Goal: Task Accomplishment & Management: Use online tool/utility

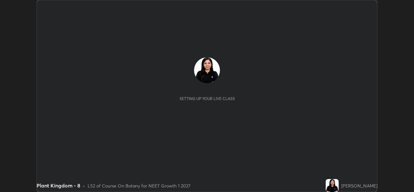
click at [357, 6] on button "START CLASS" at bounding box center [359, 7] width 29 height 8
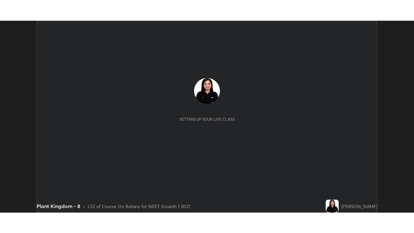
scroll to position [192, 413]
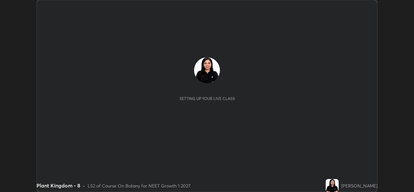
click at [357, 6] on button "START CLASS" at bounding box center [359, 7] width 29 height 8
click at [358, 8] on button "START CLASS" at bounding box center [359, 7] width 29 height 8
click at [358, 8] on button "End Class" at bounding box center [361, 7] width 26 height 8
click at [360, 9] on div at bounding box center [207, 96] width 414 height 192
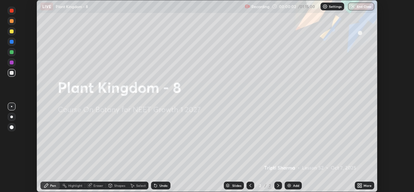
click at [362, 186] on div "More" at bounding box center [364, 185] width 19 height 8
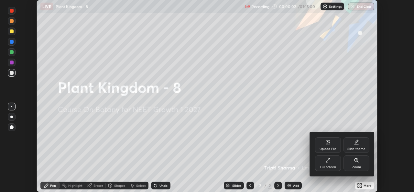
click at [326, 162] on icon at bounding box center [327, 159] width 5 height 5
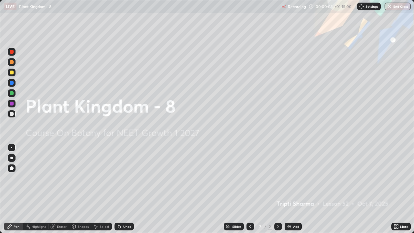
scroll to position [233, 414]
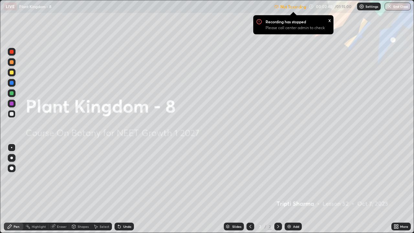
click at [360, 8] on img at bounding box center [361, 6] width 5 height 5
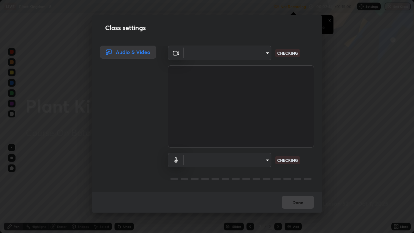
type input "543f6dd7cf1c6d0aa6bd558e202a88d07b5a4d761673354d02a604c193450d79"
type input "99848f2a9d109760ec62b66e2f255c73a791916cfc686045695a6d5e2156f403"
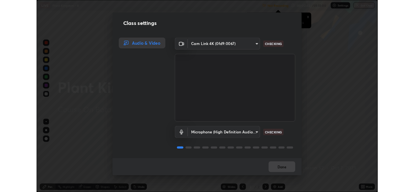
scroll to position [1, 0]
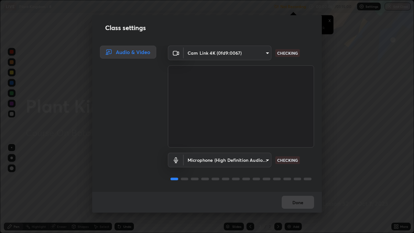
click at [263, 179] on div at bounding box center [266, 178] width 8 height 3
click at [295, 191] on button "Done" at bounding box center [298, 202] width 32 height 13
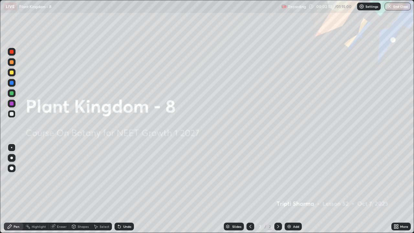
click at [291, 191] on div "Add" at bounding box center [292, 226] width 17 height 8
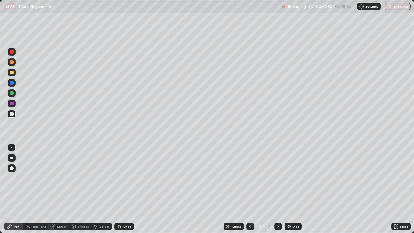
click at [13, 169] on div at bounding box center [12, 168] width 4 height 4
click at [12, 62] on div at bounding box center [12, 62] width 4 height 4
click at [15, 116] on div at bounding box center [12, 114] width 8 height 10
click at [40, 191] on div "Highlight" at bounding box center [39, 226] width 14 height 3
click at [294, 191] on div "Add" at bounding box center [292, 226] width 17 height 8
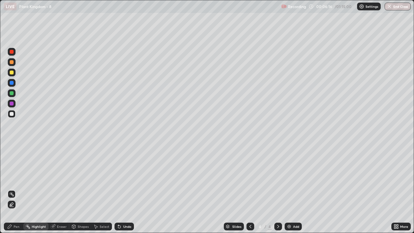
click at [19, 191] on div "Pen" at bounding box center [13, 226] width 19 height 8
click at [12, 63] on div at bounding box center [12, 62] width 4 height 4
click at [12, 114] on div at bounding box center [12, 114] width 4 height 4
click at [123, 191] on div "Undo" at bounding box center [127, 226] width 8 height 3
click at [121, 191] on div "Undo" at bounding box center [123, 226] width 19 height 8
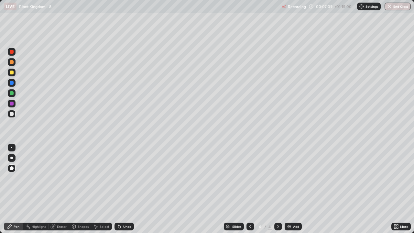
click at [290, 191] on div "Add" at bounding box center [292, 226] width 17 height 8
click at [250, 191] on icon at bounding box center [250, 226] width 5 height 5
click at [277, 191] on icon at bounding box center [277, 226] width 5 height 5
click at [12, 94] on div at bounding box center [12, 93] width 4 height 4
click at [123, 191] on div "Undo" at bounding box center [127, 226] width 8 height 3
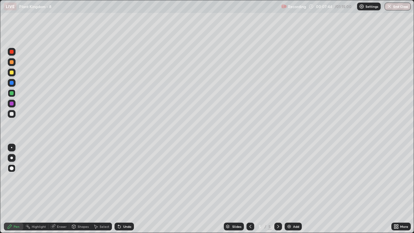
click at [12, 114] on div at bounding box center [12, 114] width 4 height 4
click at [12, 158] on div at bounding box center [11, 157] width 3 height 3
click at [13, 62] on div at bounding box center [12, 62] width 4 height 4
click at [12, 103] on div at bounding box center [12, 104] width 4 height 4
click at [13, 113] on div at bounding box center [12, 114] width 4 height 4
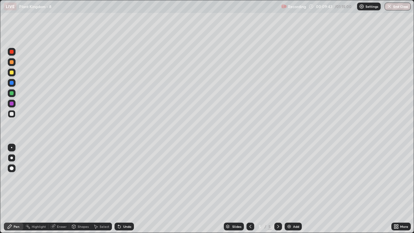
click at [129, 191] on div "Undo" at bounding box center [123, 226] width 19 height 8
click at [13, 75] on div at bounding box center [12, 73] width 8 height 8
click at [11, 114] on div at bounding box center [12, 114] width 4 height 4
click at [38, 191] on div "Highlight" at bounding box center [39, 226] width 14 height 3
click at [293, 191] on div "Add" at bounding box center [296, 226] width 6 height 3
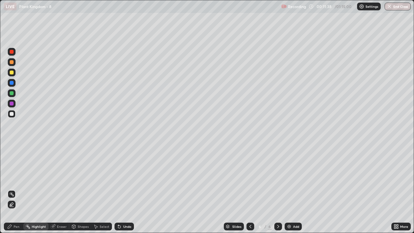
click at [19, 191] on div "Pen" at bounding box center [13, 226] width 19 height 8
click at [12, 92] on div at bounding box center [12, 93] width 4 height 4
click at [12, 116] on div at bounding box center [12, 114] width 8 height 8
click at [12, 83] on div at bounding box center [12, 83] width 4 height 4
click at [14, 75] on div at bounding box center [12, 73] width 8 height 8
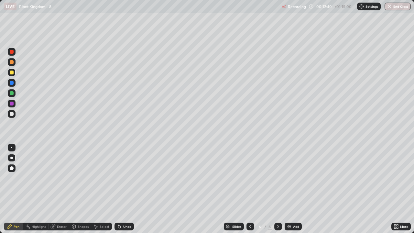
click at [249, 191] on div at bounding box center [250, 226] width 8 height 8
click at [250, 191] on div at bounding box center [250, 226] width 8 height 13
click at [12, 114] on div at bounding box center [12, 114] width 4 height 4
click at [13, 166] on div at bounding box center [12, 168] width 8 height 8
click at [11, 94] on div at bounding box center [12, 93] width 4 height 4
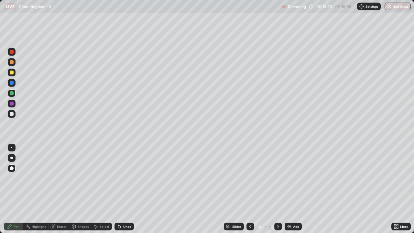
click at [249, 191] on icon at bounding box center [250, 226] width 5 height 5
click at [278, 191] on icon at bounding box center [277, 226] width 5 height 5
click at [277, 191] on icon at bounding box center [277, 226] width 5 height 5
click at [278, 191] on div at bounding box center [278, 226] width 8 height 8
click at [251, 191] on icon at bounding box center [250, 226] width 5 height 5
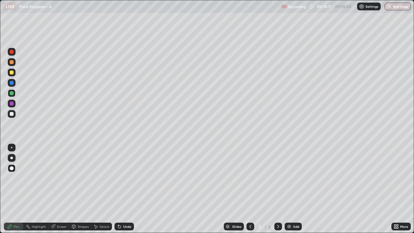
click at [250, 191] on div at bounding box center [250, 226] width 8 height 13
click at [277, 191] on icon at bounding box center [277, 226] width 5 height 5
click at [250, 191] on icon at bounding box center [250, 226] width 5 height 5
click at [397, 191] on icon at bounding box center [397, 228] width 2 height 2
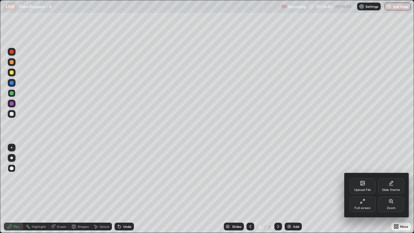
click at [371, 191] on div "Full screen" at bounding box center [362, 204] width 26 height 16
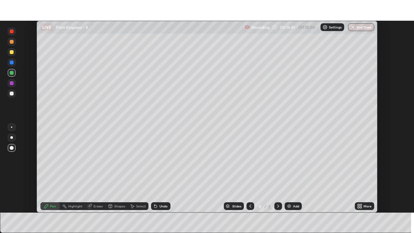
scroll to position [32135, 31913]
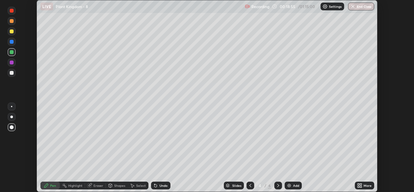
click at [277, 189] on div at bounding box center [278, 185] width 8 height 8
click at [167, 185] on div "Undo" at bounding box center [160, 185] width 19 height 8
click at [96, 184] on div "Eraser" at bounding box center [98, 185] width 10 height 3
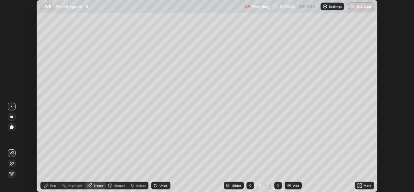
click at [278, 187] on icon at bounding box center [277, 185] width 5 height 5
click at [360, 186] on icon at bounding box center [361, 187] width 2 height 2
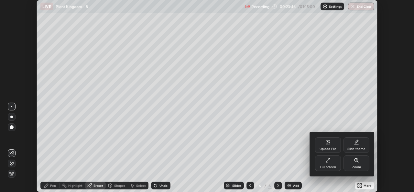
click at [333, 165] on div "Full screen" at bounding box center [328, 166] width 16 height 3
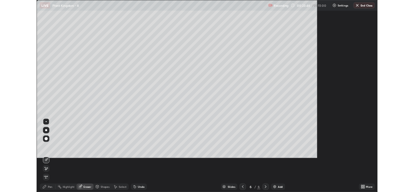
scroll to position [233, 414]
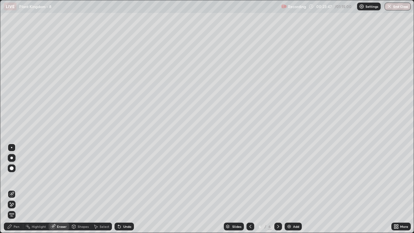
click at [294, 191] on div "Add" at bounding box center [296, 226] width 6 height 3
click at [15, 191] on div "Pen" at bounding box center [13, 226] width 19 height 8
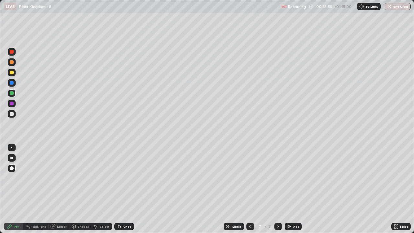
click at [13, 115] on div at bounding box center [12, 114] width 8 height 8
click at [290, 191] on img at bounding box center [288, 226] width 5 height 5
click at [250, 191] on icon at bounding box center [250, 226] width 2 height 3
click at [250, 191] on icon at bounding box center [250, 226] width 5 height 5
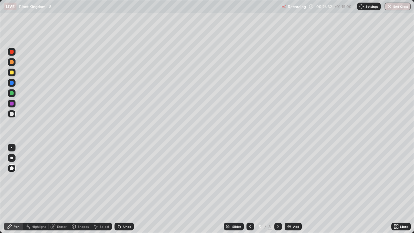
click at [249, 191] on icon at bounding box center [250, 226] width 5 height 5
click at [278, 191] on icon at bounding box center [277, 226] width 5 height 5
click at [277, 191] on icon at bounding box center [277, 226] width 5 height 5
click at [280, 191] on div at bounding box center [278, 226] width 8 height 8
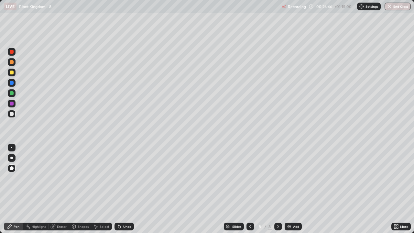
click at [13, 74] on div at bounding box center [12, 73] width 8 height 8
click at [13, 103] on div at bounding box center [12, 104] width 4 height 4
click at [15, 74] on div at bounding box center [12, 73] width 8 height 8
click at [15, 114] on div at bounding box center [12, 114] width 8 height 8
click at [290, 191] on img at bounding box center [288, 226] width 5 height 5
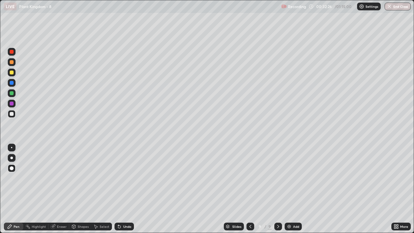
click at [12, 62] on div at bounding box center [12, 62] width 4 height 4
click at [288, 191] on img at bounding box center [288, 226] width 5 height 5
click at [11, 94] on div at bounding box center [12, 93] width 4 height 4
click at [10, 114] on div at bounding box center [12, 114] width 4 height 4
click at [10, 63] on div at bounding box center [12, 62] width 4 height 4
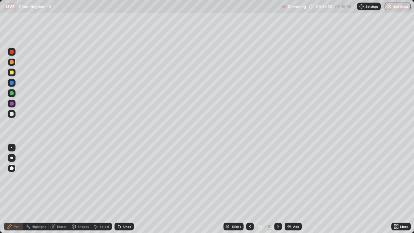
click at [12, 115] on div at bounding box center [12, 114] width 4 height 4
click at [12, 157] on div at bounding box center [11, 157] width 3 height 3
click at [126, 191] on div "Undo" at bounding box center [127, 226] width 8 height 3
click at [56, 191] on div "Eraser" at bounding box center [58, 226] width 21 height 8
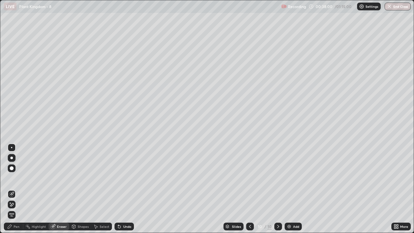
click at [15, 191] on div "Pen" at bounding box center [17, 226] width 6 height 3
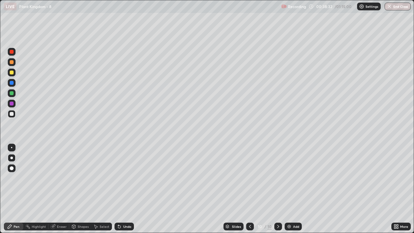
click at [13, 94] on div at bounding box center [12, 93] width 4 height 4
click at [125, 191] on div "Undo" at bounding box center [127, 226] width 8 height 3
click at [13, 104] on div at bounding box center [12, 104] width 4 height 4
click at [13, 115] on div at bounding box center [12, 114] width 8 height 8
click at [12, 72] on div at bounding box center [12, 72] width 4 height 4
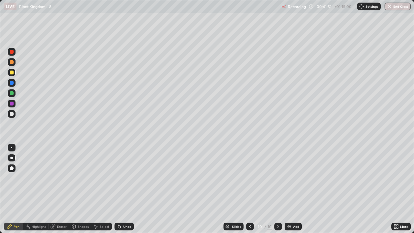
click at [11, 113] on div at bounding box center [12, 114] width 4 height 4
click at [121, 191] on div "Undo" at bounding box center [123, 226] width 19 height 8
click at [122, 191] on div "Undo" at bounding box center [123, 226] width 19 height 8
click at [12, 74] on div at bounding box center [12, 72] width 4 height 4
click at [82, 191] on div "Shapes" at bounding box center [83, 226] width 11 height 3
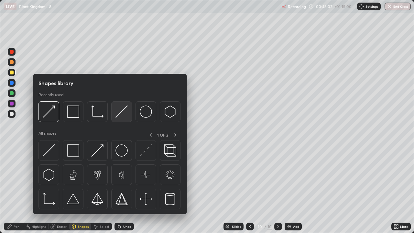
click at [124, 115] on img at bounding box center [121, 111] width 12 height 12
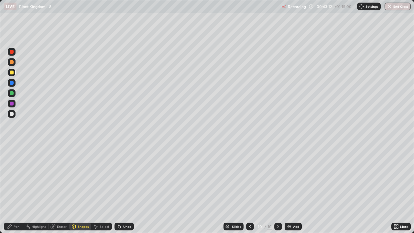
click at [16, 191] on div "Pen" at bounding box center [17, 226] width 6 height 3
click at [12, 62] on div at bounding box center [12, 62] width 4 height 4
click at [288, 191] on img at bounding box center [288, 226] width 5 height 5
click at [11, 114] on div at bounding box center [12, 114] width 4 height 4
click at [290, 191] on img at bounding box center [288, 226] width 5 height 5
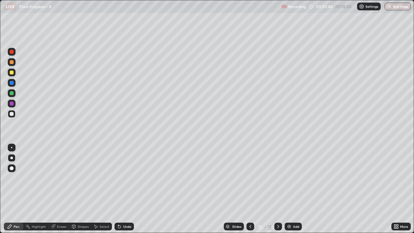
click at [13, 63] on div at bounding box center [12, 62] width 4 height 4
click at [13, 169] on div at bounding box center [12, 168] width 4 height 4
click at [11, 73] on div at bounding box center [12, 72] width 4 height 4
click at [123, 191] on div "Undo" at bounding box center [127, 226] width 8 height 3
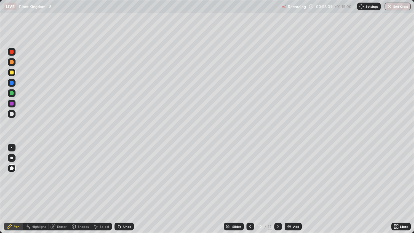
click at [246, 191] on div at bounding box center [250, 226] width 8 height 8
click at [250, 191] on icon at bounding box center [250, 226] width 5 height 5
click at [249, 191] on icon at bounding box center [250, 226] width 5 height 5
click at [12, 115] on div at bounding box center [12, 114] width 4 height 4
click at [126, 191] on div "Undo" at bounding box center [123, 226] width 19 height 8
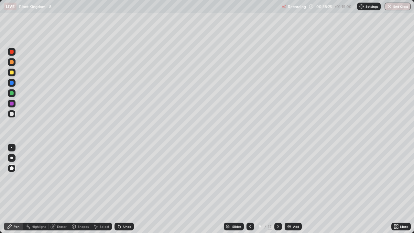
click at [123, 191] on div "Undo" at bounding box center [127, 226] width 8 height 3
click at [277, 191] on icon at bounding box center [277, 226] width 5 height 5
click at [250, 191] on icon at bounding box center [250, 226] width 2 height 3
click at [289, 191] on img at bounding box center [288, 226] width 5 height 5
click at [277, 191] on icon at bounding box center [277, 226] width 5 height 5
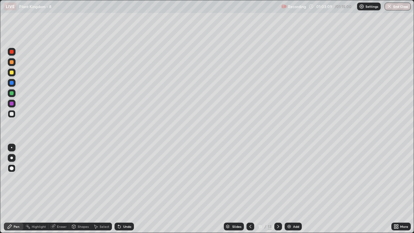
click at [277, 191] on icon at bounding box center [277, 226] width 5 height 5
click at [250, 191] on icon at bounding box center [250, 226] width 5 height 5
click at [277, 191] on icon at bounding box center [278, 226] width 2 height 3
click at [250, 191] on icon at bounding box center [250, 226] width 5 height 5
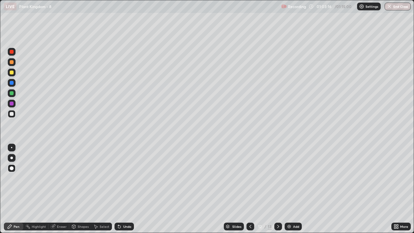
click at [250, 191] on icon at bounding box center [250, 226] width 5 height 5
click at [12, 93] on div at bounding box center [12, 93] width 4 height 4
click at [123, 191] on div "Undo" at bounding box center [127, 226] width 8 height 3
click at [12, 114] on div at bounding box center [12, 114] width 4 height 4
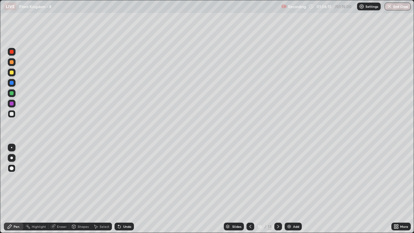
click at [38, 191] on div "Highlight" at bounding box center [39, 226] width 14 height 3
click at [17, 191] on div "Pen" at bounding box center [17, 226] width 6 height 3
click at [398, 191] on icon at bounding box center [395, 226] width 5 height 5
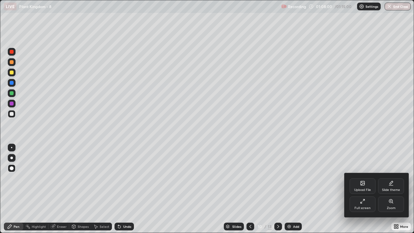
click at [363, 191] on div "Full screen" at bounding box center [362, 207] width 16 height 3
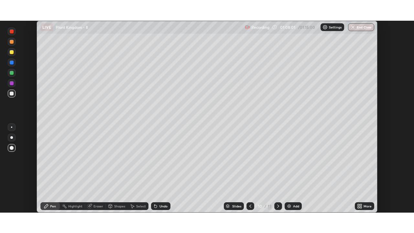
scroll to position [32135, 31913]
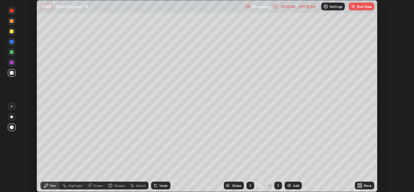
click at [361, 187] on icon at bounding box center [361, 187] width 2 height 2
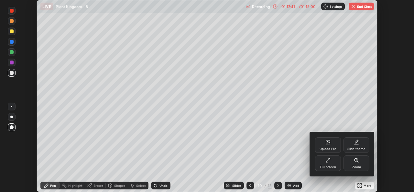
click at [333, 166] on div "Full screen" at bounding box center [328, 166] width 16 height 3
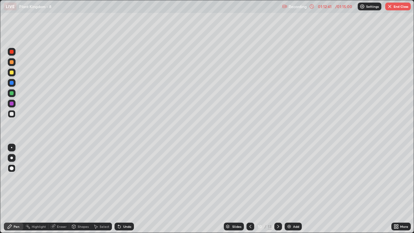
scroll to position [233, 414]
click at [398, 7] on button "End Class" at bounding box center [398, 7] width 26 height 8
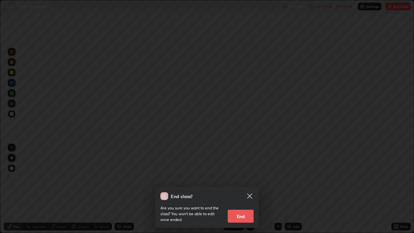
click at [242, 191] on button "End" at bounding box center [241, 215] width 26 height 13
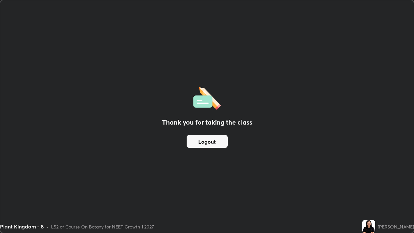
click at [203, 140] on button "Logout" at bounding box center [207, 141] width 41 height 13
